Goal: Information Seeking & Learning: Learn about a topic

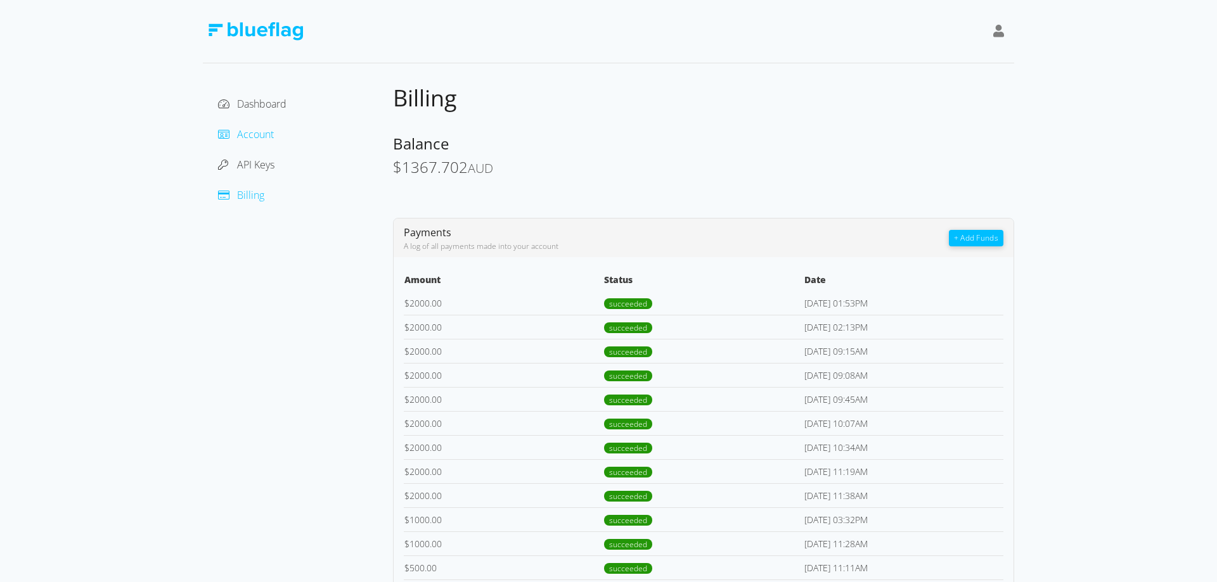
click at [259, 132] on span "Account" at bounding box center [255, 134] width 37 height 14
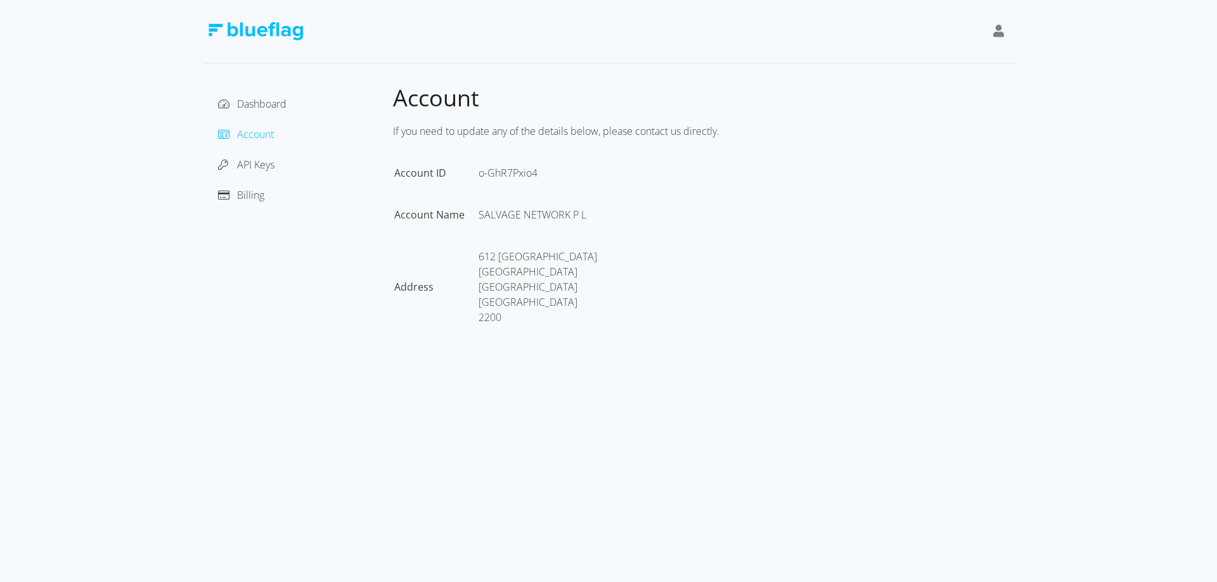
click at [266, 94] on div "Dashboard" at bounding box center [298, 104] width 170 height 20
click at [266, 106] on span "Dashboard" at bounding box center [261, 104] width 49 height 14
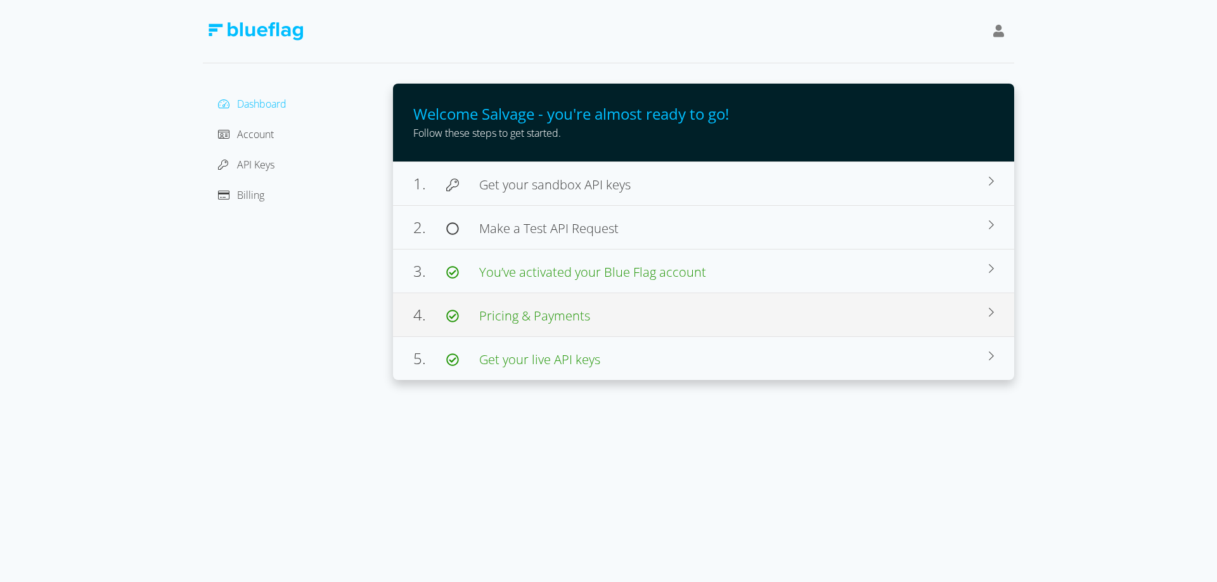
click at [532, 310] on span "Pricing & Payments" at bounding box center [534, 315] width 111 height 17
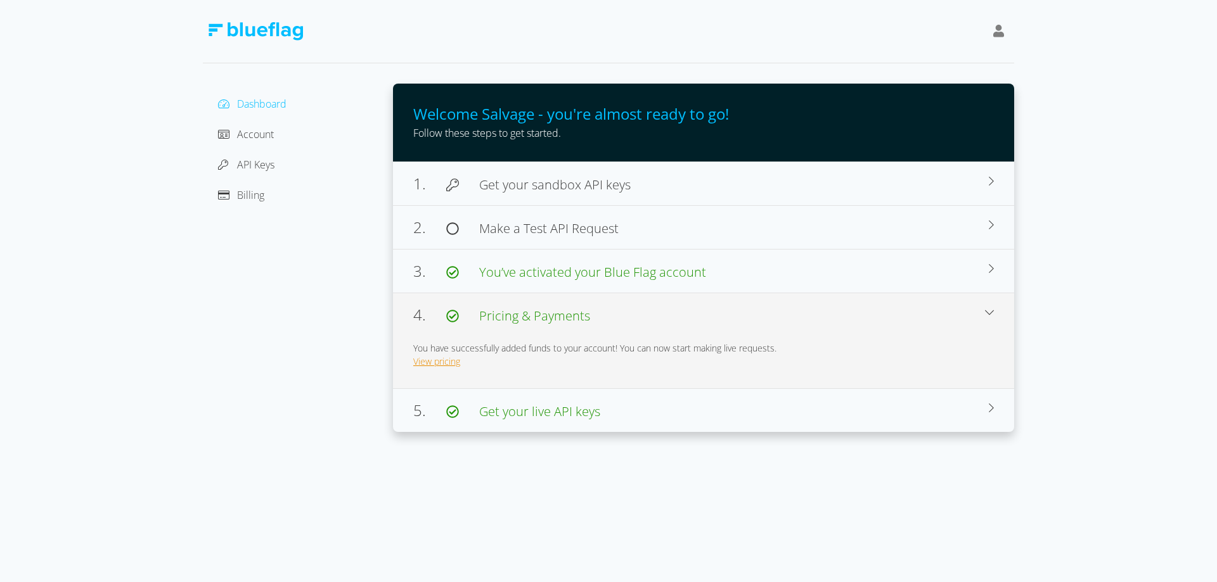
click at [428, 361] on link "View pricing" at bounding box center [436, 361] width 47 height 12
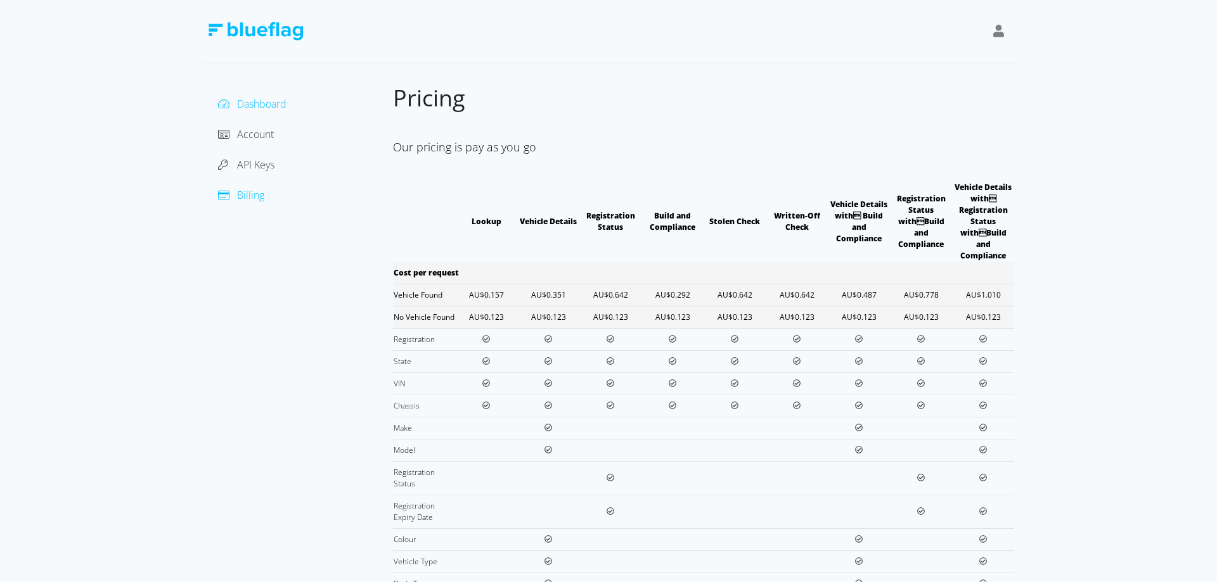
click at [274, 100] on span "Dashboard" at bounding box center [261, 104] width 49 height 14
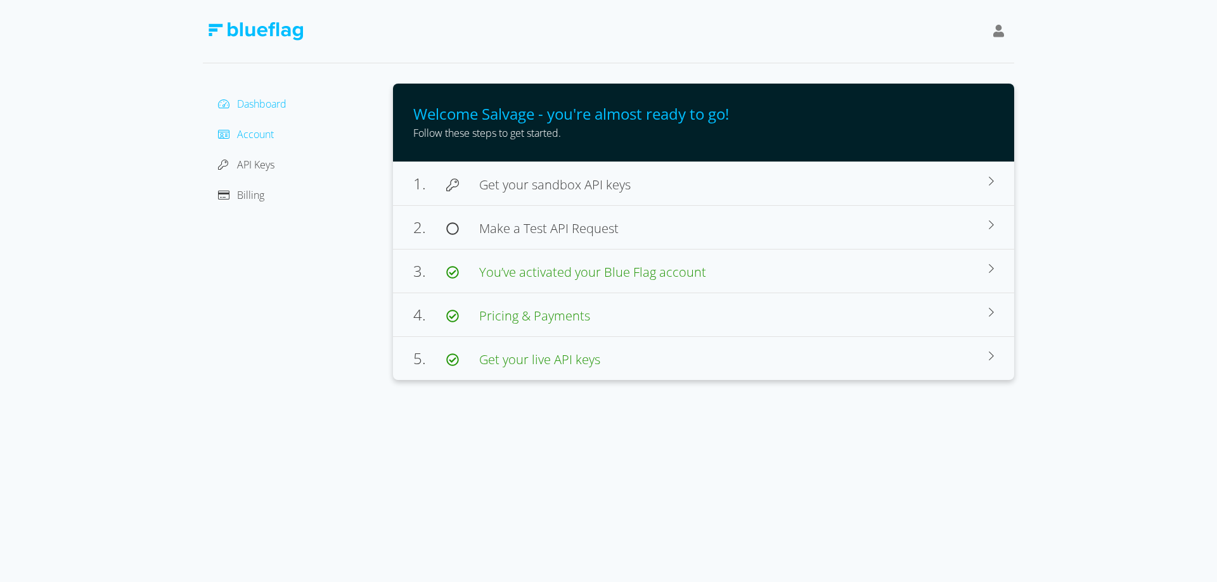
click at [248, 127] on span "Account" at bounding box center [255, 134] width 37 height 14
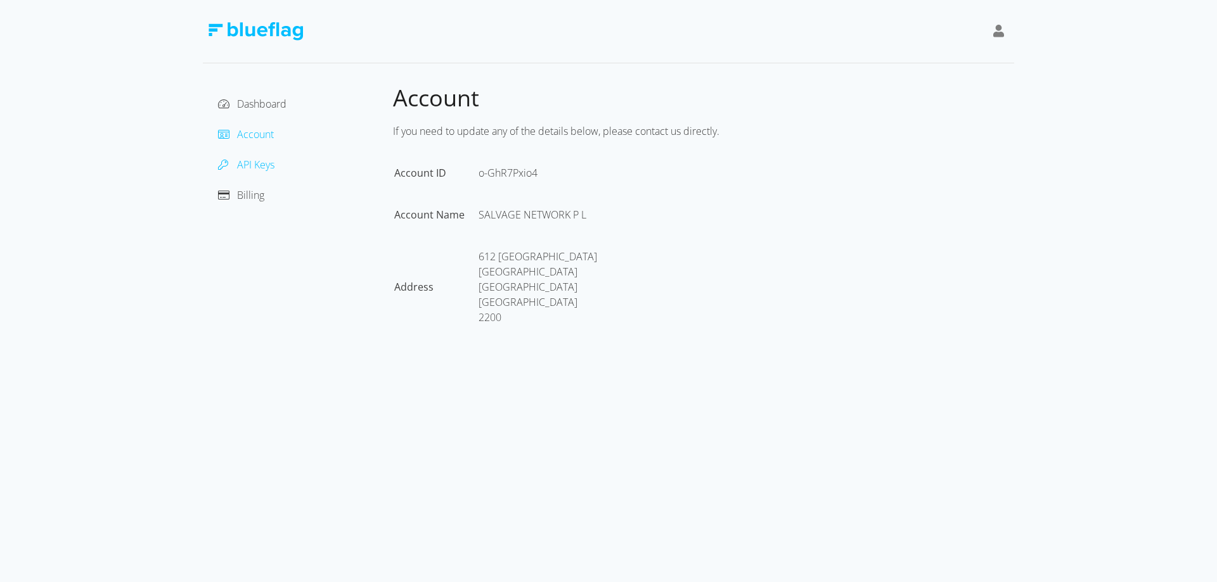
click at [246, 169] on span "API Keys" at bounding box center [255, 165] width 37 height 14
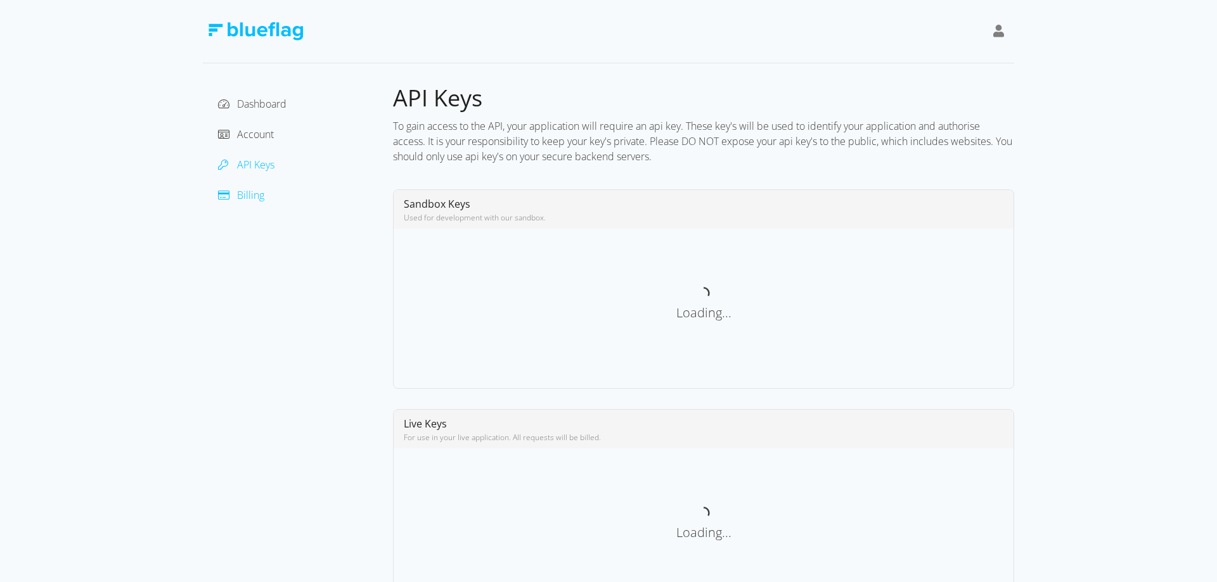
click at [235, 198] on div at bounding box center [227, 195] width 19 height 15
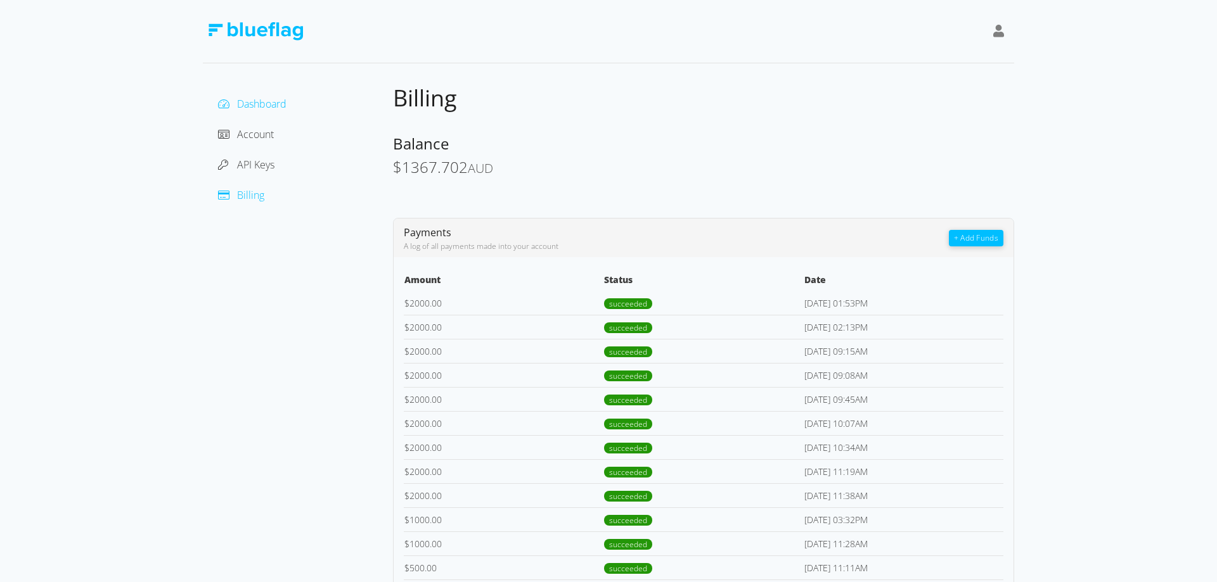
click at [260, 102] on span "Dashboard" at bounding box center [261, 104] width 49 height 14
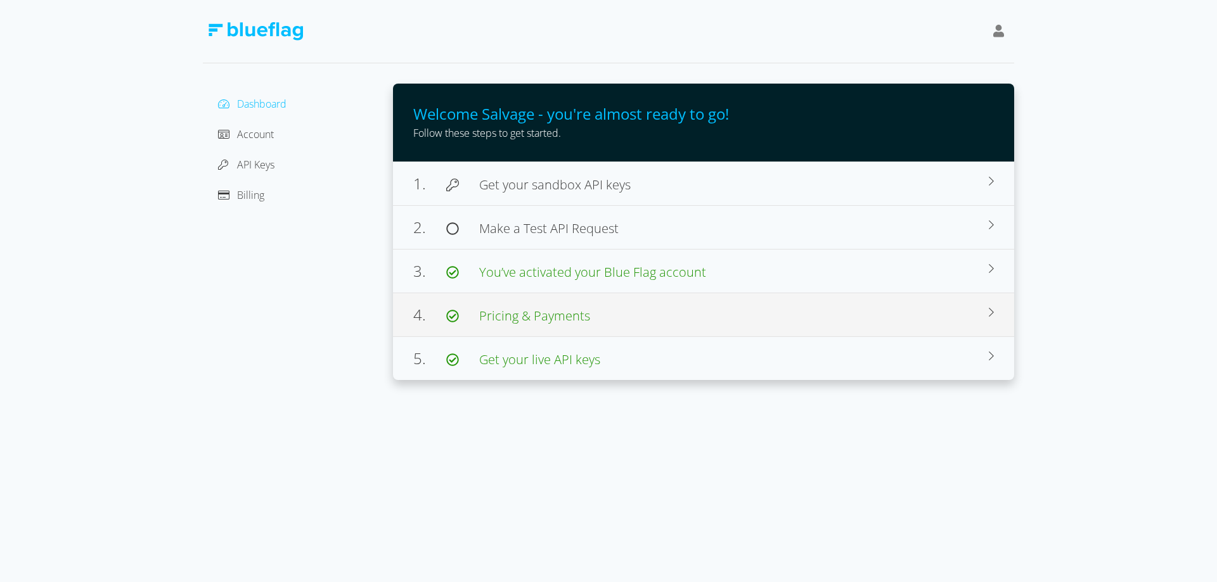
click at [542, 320] on span "Pricing & Payments" at bounding box center [534, 315] width 111 height 17
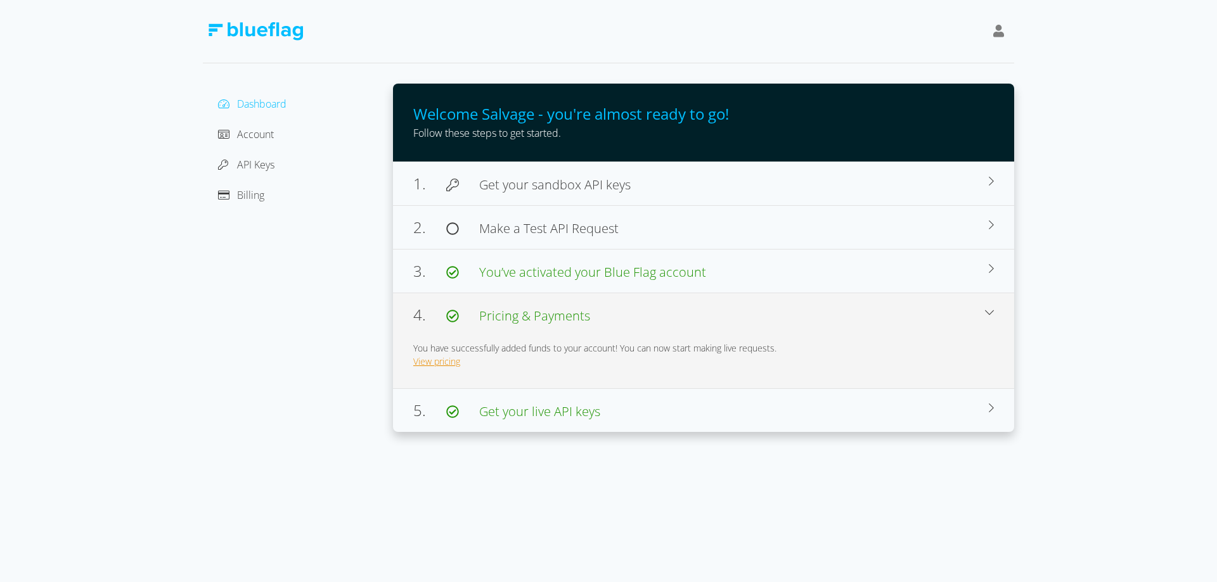
click at [439, 360] on link "View pricing" at bounding box center [436, 361] width 47 height 12
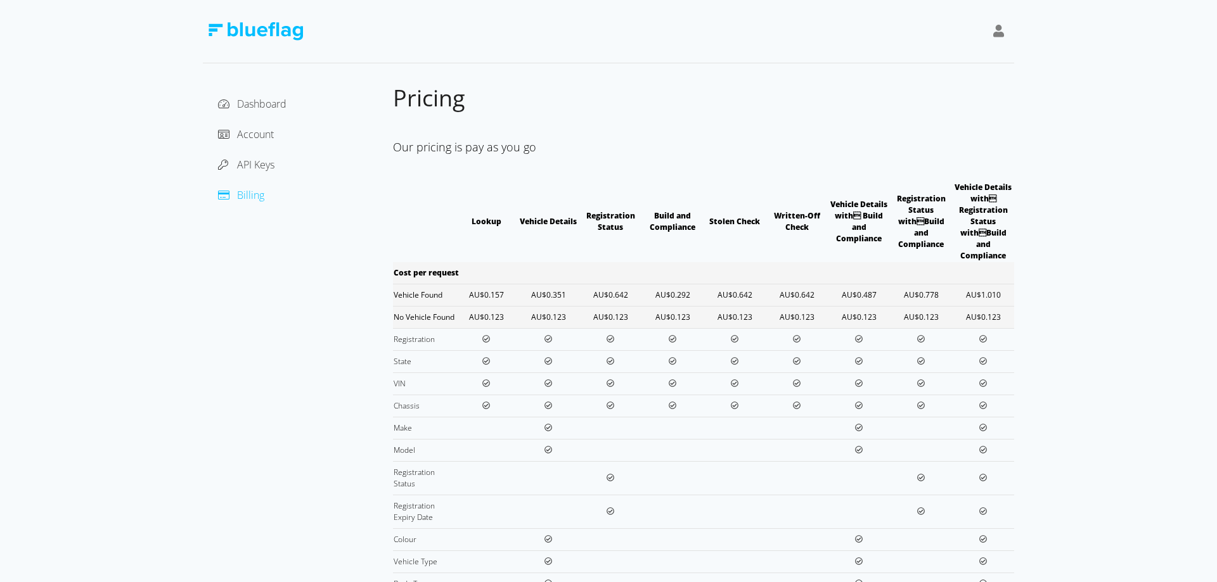
click at [241, 196] on span "Billing" at bounding box center [250, 195] width 27 height 14
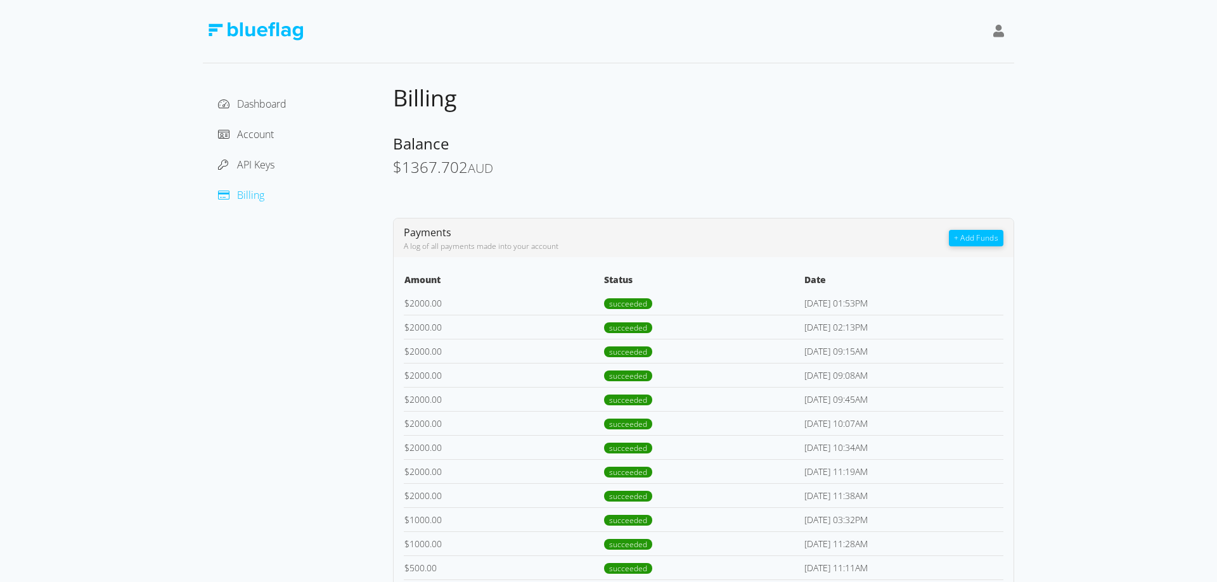
click at [238, 198] on span "Billing" at bounding box center [250, 195] width 27 height 14
click at [243, 101] on span "Dashboard" at bounding box center [261, 104] width 49 height 14
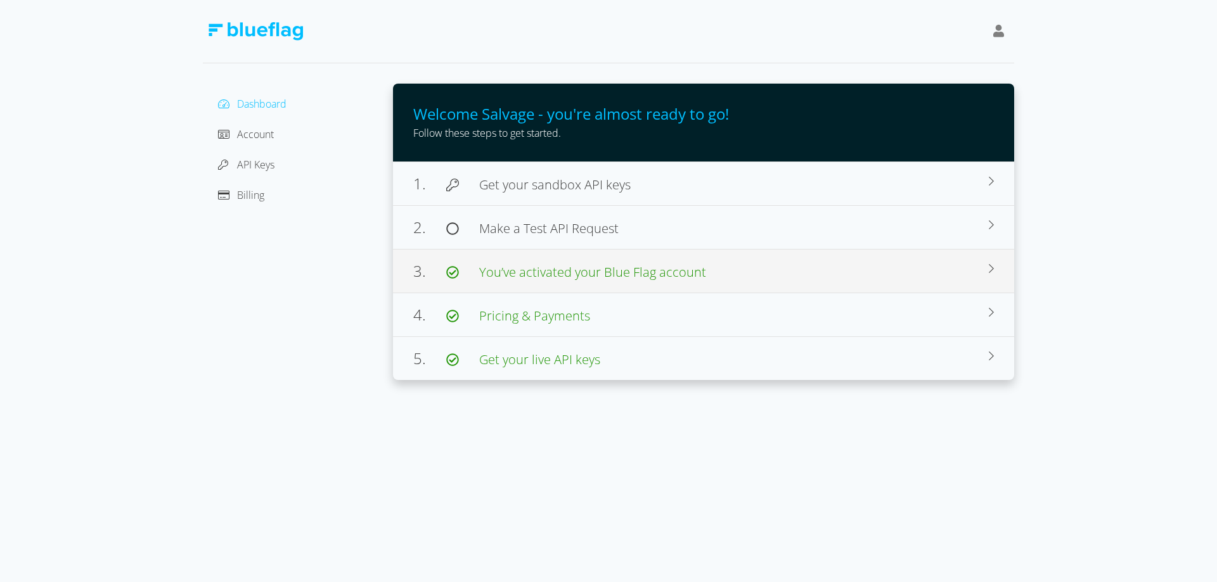
click at [558, 272] on span "You’ve activated your Blue Flag account" at bounding box center [592, 272] width 227 height 17
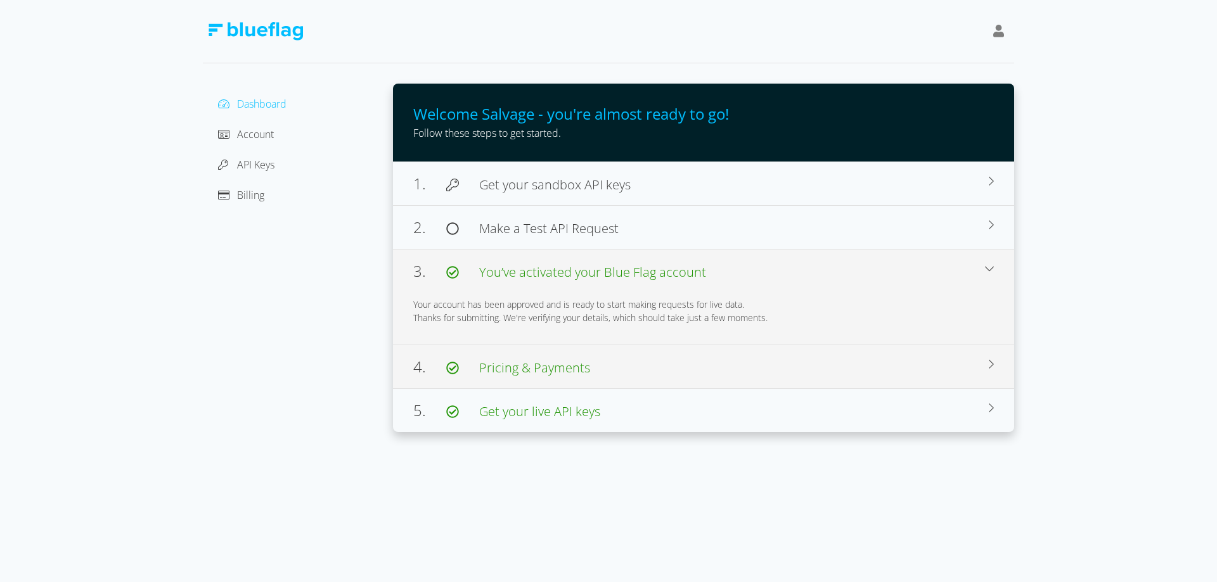
click at [537, 374] on span "Pricing & Payments" at bounding box center [534, 367] width 111 height 17
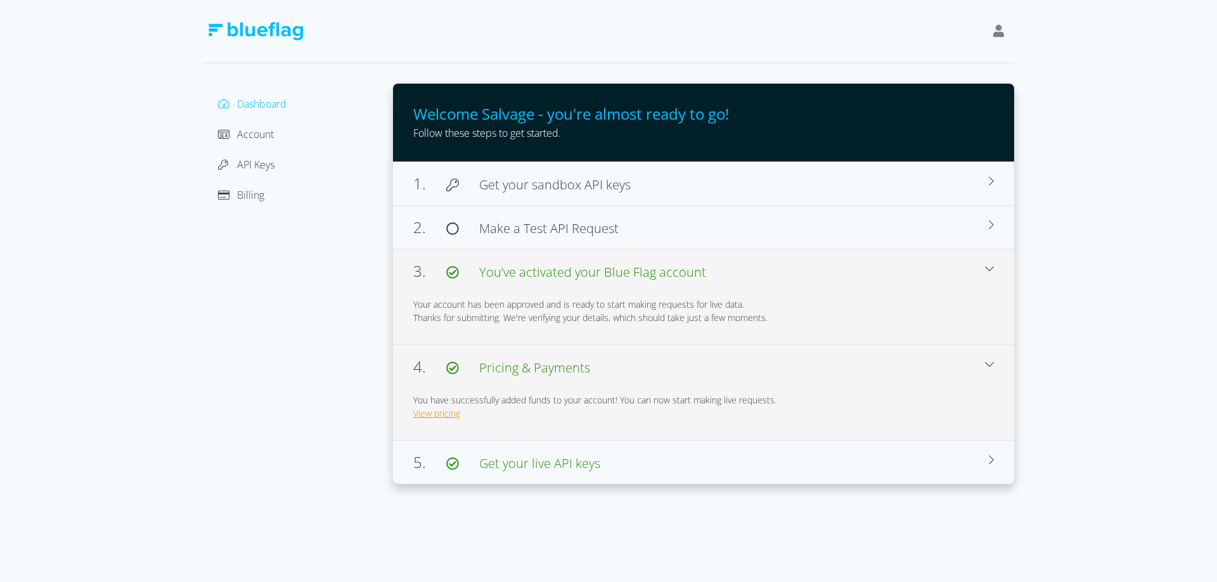
click at [418, 414] on link "View pricing" at bounding box center [436, 413] width 47 height 12
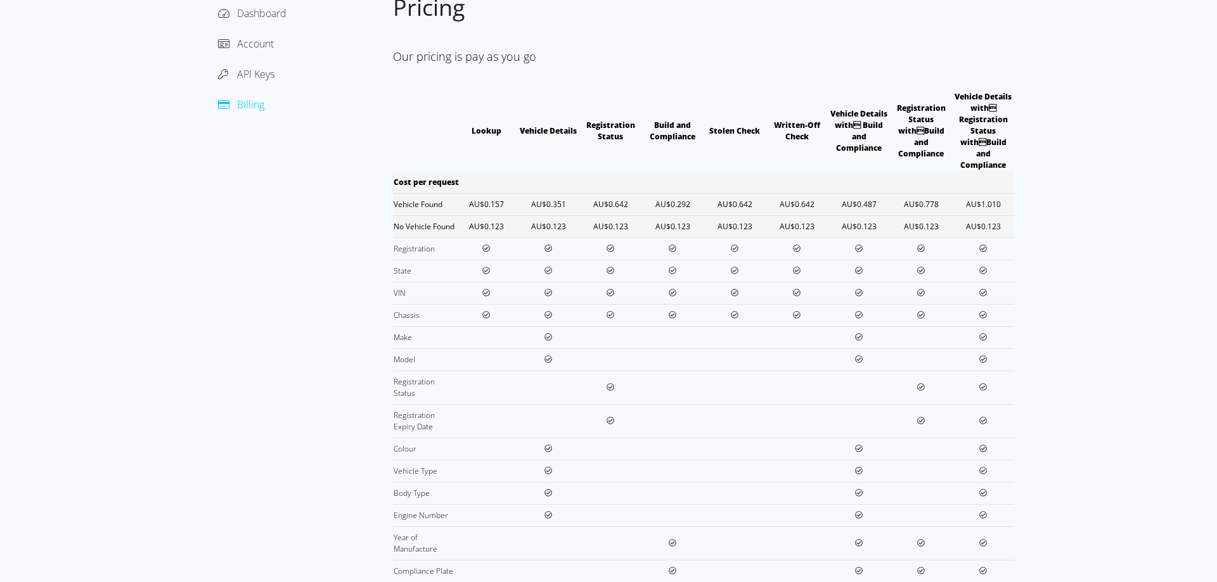
scroll to position [89, 0]
